Goal: Navigation & Orientation: Find specific page/section

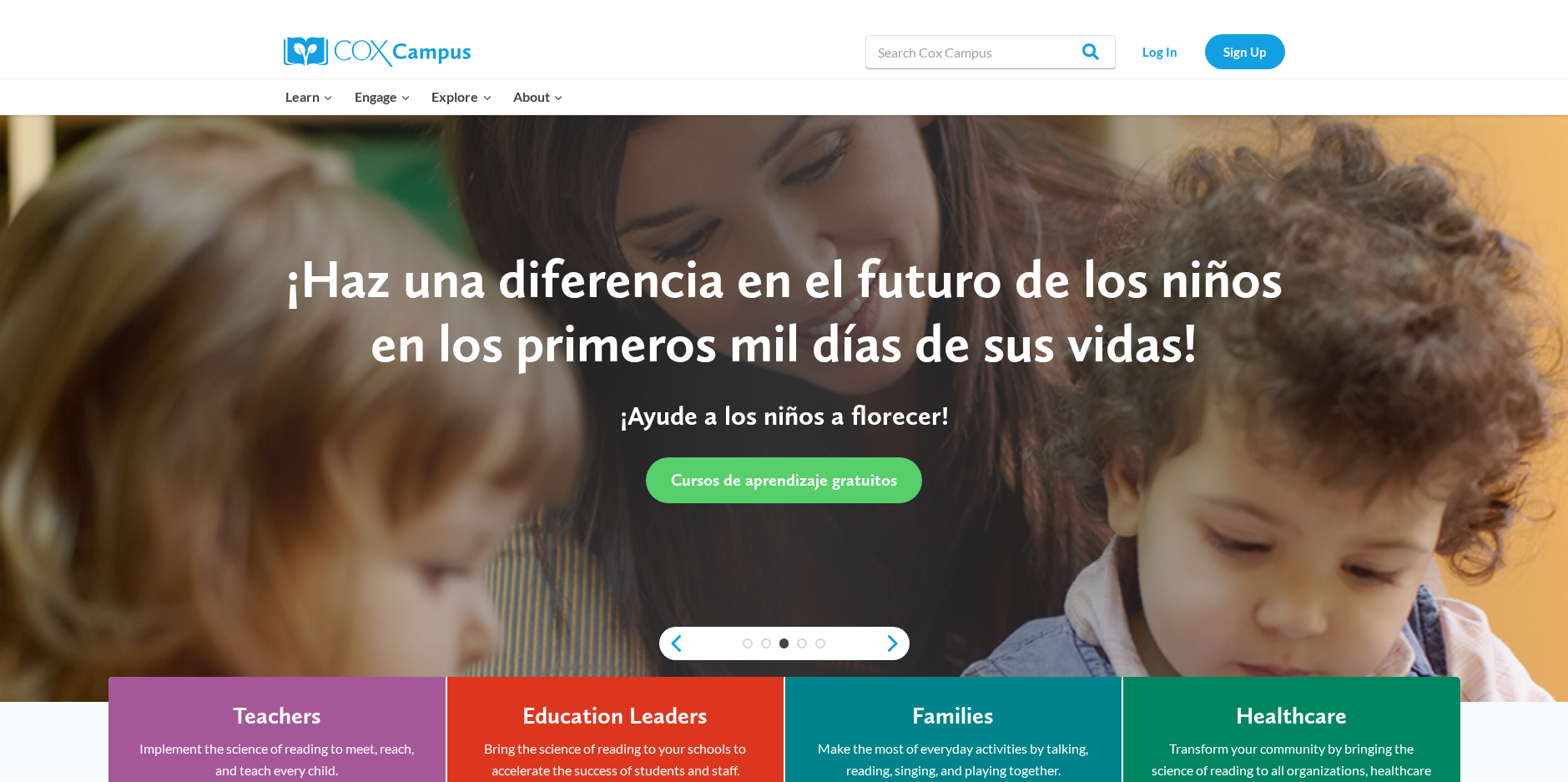
drag, startPoint x: 652, startPoint y: 594, endPoint x: 647, endPoint y: 608, distance: 14.9
click at [647, 607] on div at bounding box center [784, 408] width 1568 height 587
click at [647, 608] on div at bounding box center [784, 408] width 1568 height 587
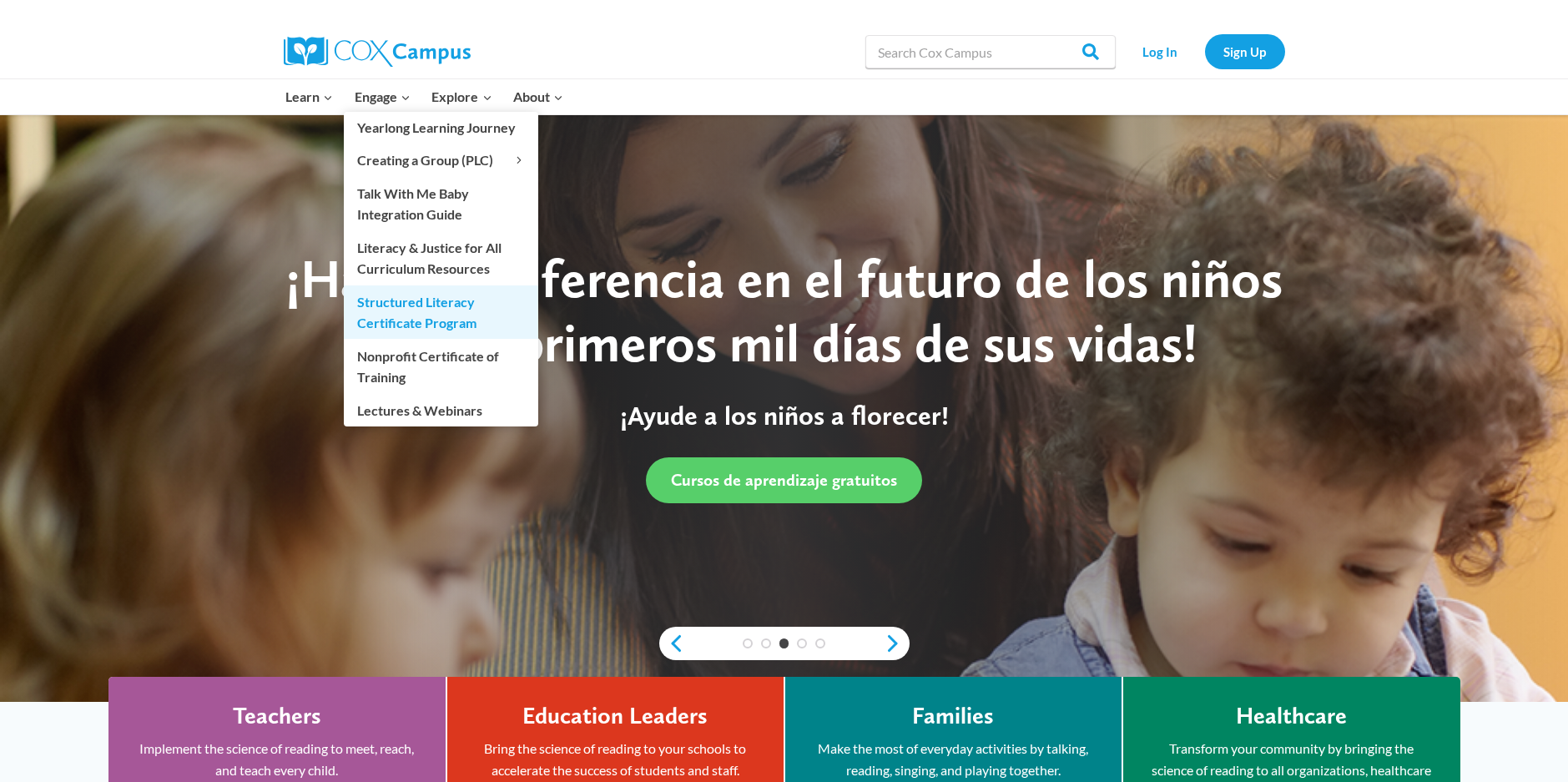
click at [389, 323] on link "Structured Literacy Certificate Program" at bounding box center [440, 313] width 194 height 54
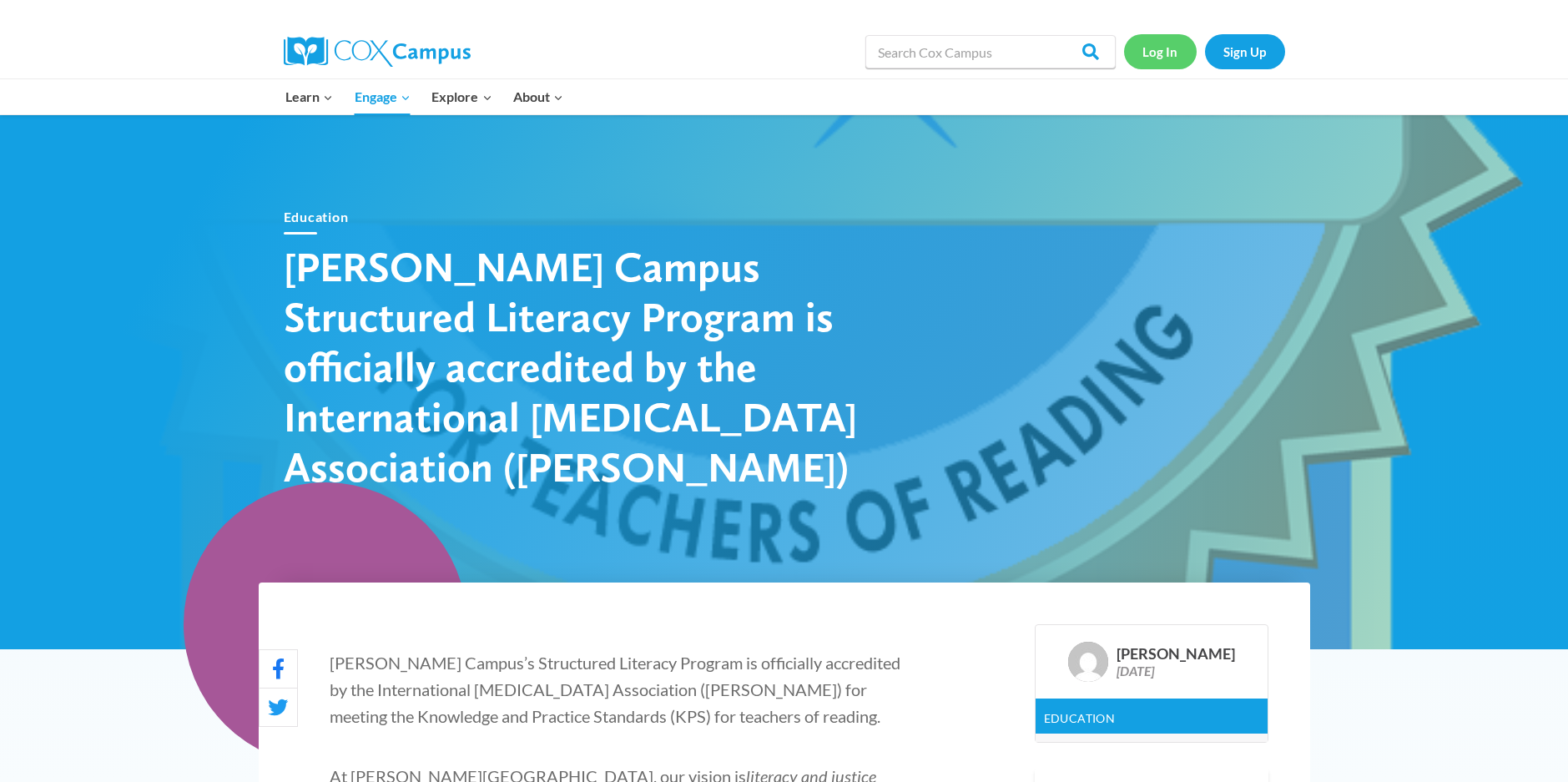
click at [1143, 50] on link "Log In" at bounding box center [1160, 51] width 73 height 34
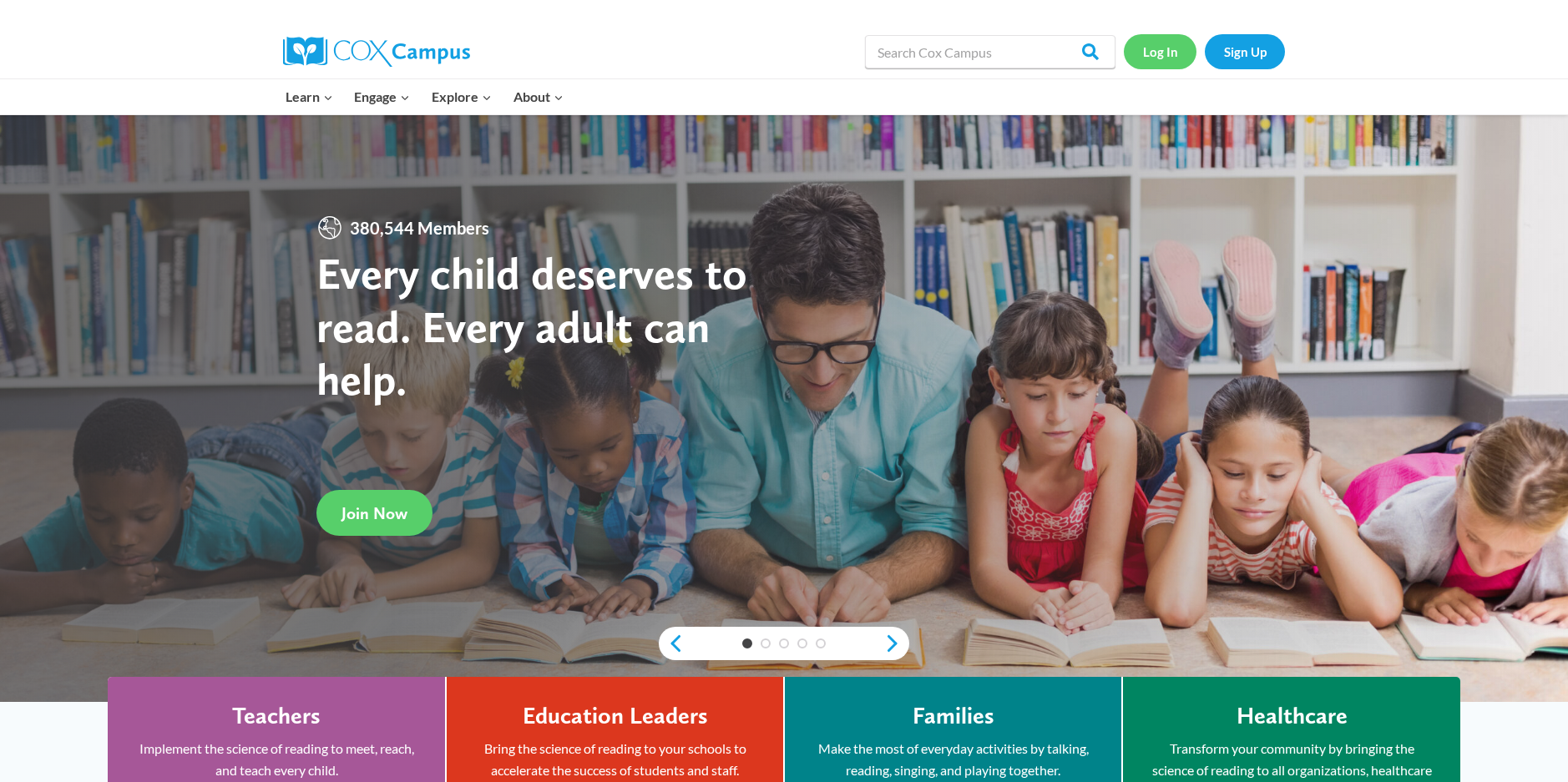
click at [1157, 44] on link "Log In" at bounding box center [1160, 51] width 73 height 34
